Goal: Information Seeking & Learning: Learn about a topic

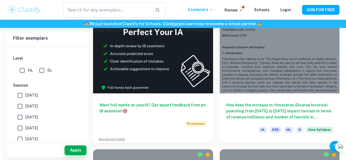
scroll to position [317, 0]
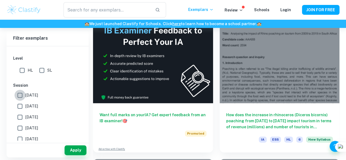
click at [21, 95] on input "[DATE]" at bounding box center [20, 95] width 11 height 11
checkbox input "true"
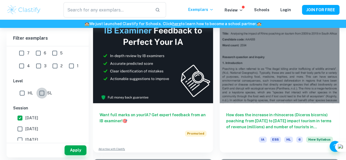
scroll to position [316, 0]
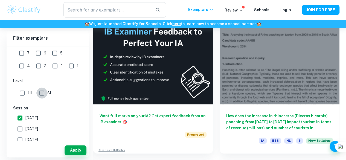
click at [43, 91] on input "SL" at bounding box center [41, 93] width 11 height 11
checkbox input "true"
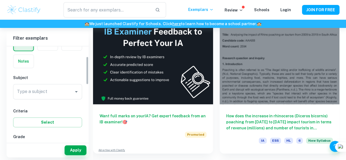
scroll to position [0, 0]
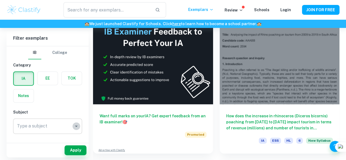
click at [75, 127] on icon "Open" at bounding box center [76, 126] width 7 height 7
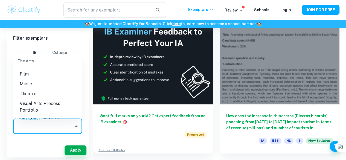
scroll to position [860, 0]
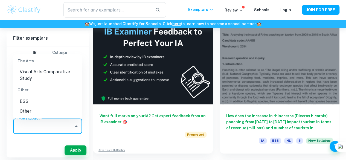
click at [28, 98] on li "ESS" at bounding box center [47, 102] width 69 height 10
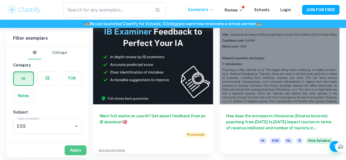
click at [74, 153] on button "Apply" at bounding box center [76, 150] width 22 height 10
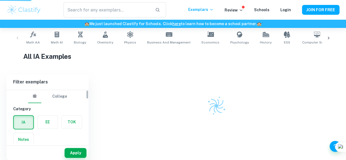
scroll to position [106, 0]
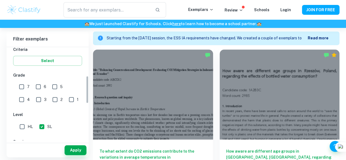
scroll to position [97, 0]
click at [22, 86] on input "7" at bounding box center [21, 86] width 11 height 11
checkbox input "true"
click at [35, 87] on input "6" at bounding box center [38, 86] width 11 height 11
checkbox input "true"
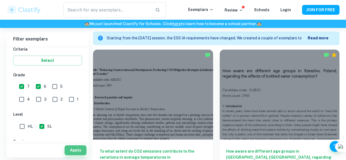
click at [79, 150] on button "Apply" at bounding box center [76, 150] width 22 height 10
click at [76, 151] on button "Apply" at bounding box center [76, 150] width 22 height 10
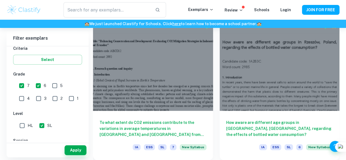
scroll to position [180, 0]
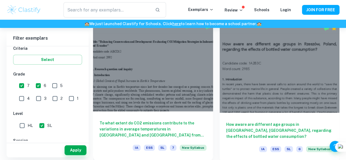
click at [137, 111] on div "To what extent do CO2 emissions contribute to the variations in average tempera…" at bounding box center [153, 135] width 120 height 49
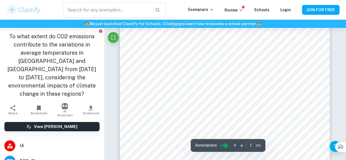
scroll to position [14, 0]
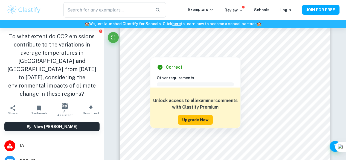
click at [196, 118] on button "Upgrade Now" at bounding box center [195, 120] width 35 height 10
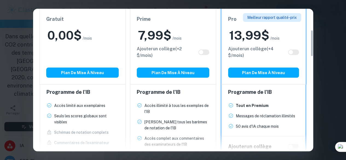
scroll to position [166, 0]
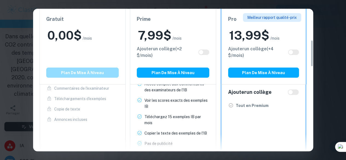
click at [89, 74] on font "Plan de mise à niveau" at bounding box center [82, 73] width 43 height 4
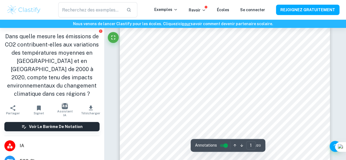
scroll to position [16, 0]
click at [222, 147] on input "contrôlé" at bounding box center [226, 145] width 20 height 7
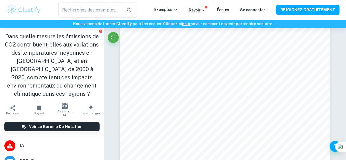
scroll to position [35, 0]
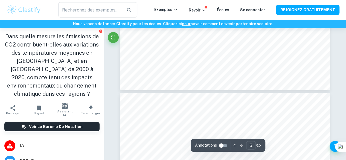
type input "6"
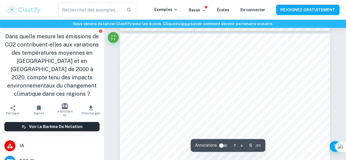
scroll to position [1450, 0]
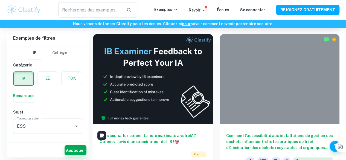
scroll to position [315, 0]
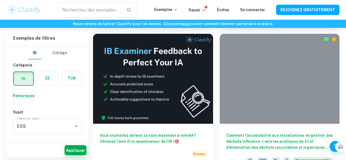
click at [220, 124] on div "Comment l’accessibilité aux installations de gestion des déchets influence-t-el…" at bounding box center [280, 148] width 120 height 49
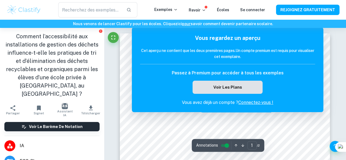
click at [230, 88] on font "Voir les plans" at bounding box center [227, 87] width 29 height 5
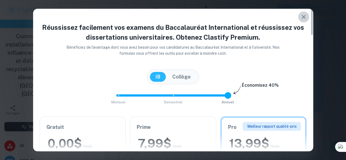
click at [308, 16] on button "button" at bounding box center [303, 16] width 11 height 11
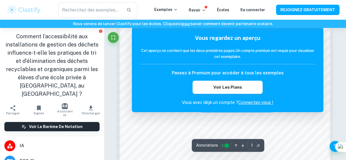
scroll to position [305, 0]
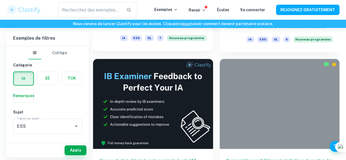
scroll to position [290, 0]
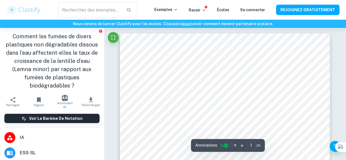
scroll to position [68, 0]
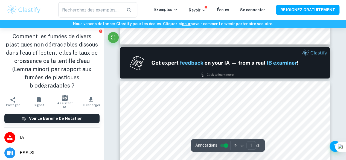
type input "2"
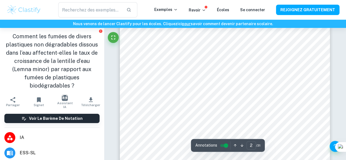
scroll to position [347, 0]
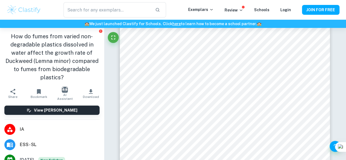
click at [300, 17] on div "​ Exemplars Review Schools Login JOIN FOR FREE" at bounding box center [173, 9] width 346 height 15
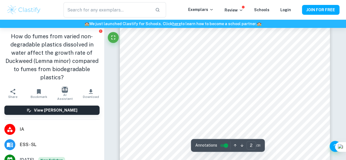
scroll to position [487, 0]
